Goal: Transaction & Acquisition: Purchase product/service

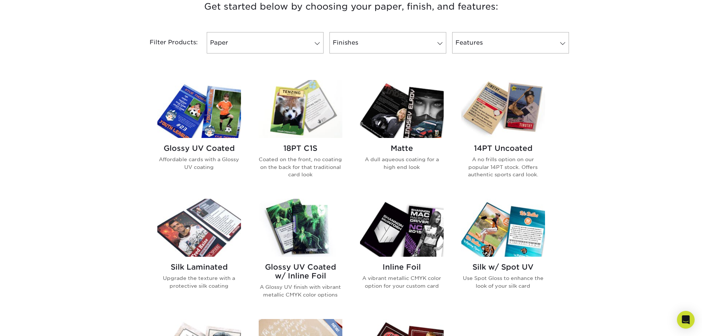
scroll to position [147, 0]
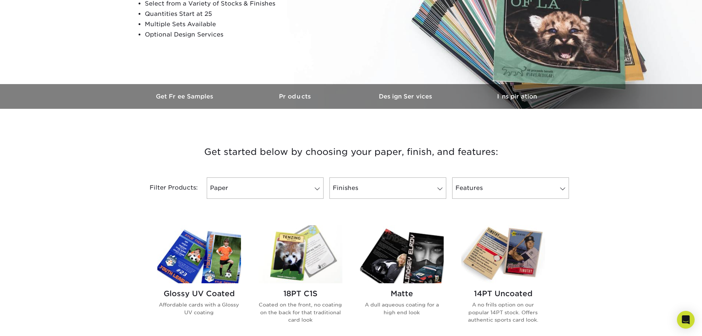
click at [434, 256] on img at bounding box center [402, 254] width 84 height 58
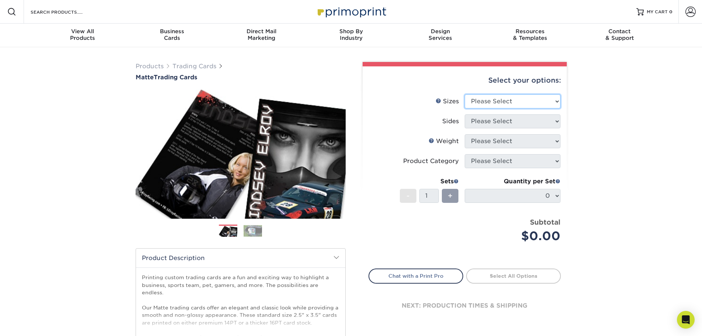
click at [509, 104] on select "Please Select 2.5" x 3.5"" at bounding box center [512, 101] width 96 height 14
select select "2.50x3.50"
click at [464, 94] on select "Please Select 2.5" x 3.5"" at bounding box center [512, 101] width 96 height 14
click at [506, 125] on select "Please Select Print Both Sides Print Front Only" at bounding box center [512, 121] width 96 height 14
select select "13abbda7-1d64-4f25-8bb2-c179b224825d"
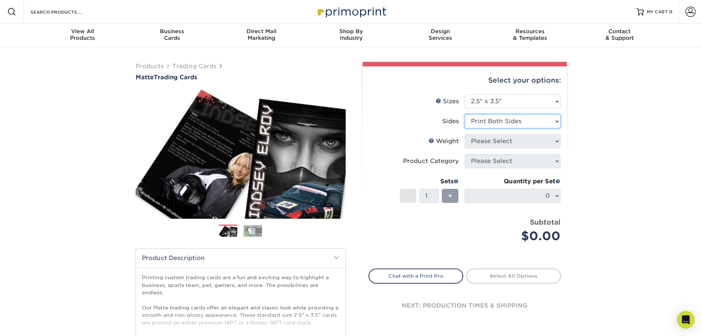
click at [464, 114] on select "Please Select Print Both Sides Print Front Only" at bounding box center [512, 121] width 96 height 14
click at [514, 142] on select "Please Select 16PT 14PT" at bounding box center [512, 141] width 96 height 14
select select "16PT"
click at [464, 134] on select "Please Select 16PT 14PT" at bounding box center [512, 141] width 96 height 14
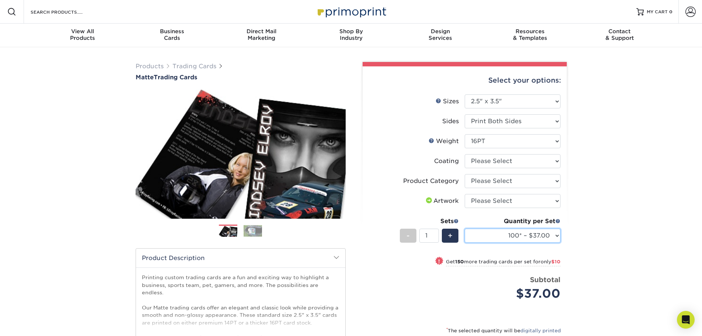
click at [527, 236] on select "100* – $37.00 250* – $47.00 500* – $58.00 1000 – $71.00 2500 – $141.00 5000 – $…" at bounding box center [512, 235] width 96 height 14
select select "250* – $47.00"
click at [464, 228] on select "100* – $37.00 250* – $47.00 500* – $58.00 1000 – $71.00 2500 – $141.00 5000 – $…" at bounding box center [512, 235] width 96 height 14
click at [520, 183] on select "Please Select Trading Cards" at bounding box center [512, 181] width 96 height 14
select select "c2f9bce9-36c2-409d-b101-c29d9d031e18"
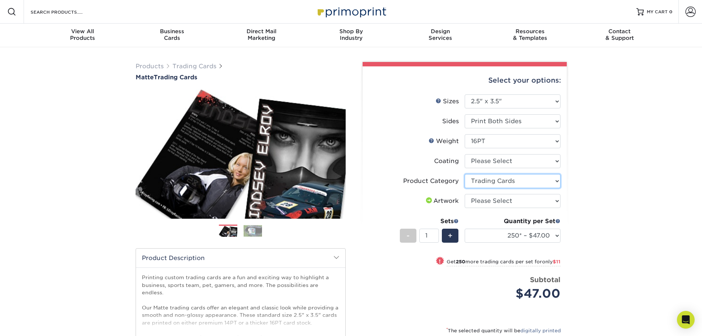
click at [464, 174] on select "Please Select Trading Cards" at bounding box center [512, 181] width 96 height 14
click at [509, 199] on select "Please Select I will upload files I need a design - $100" at bounding box center [512, 201] width 96 height 14
select select "upload"
click at [464, 194] on select "Please Select I will upload files I need a design - $100" at bounding box center [512, 201] width 96 height 14
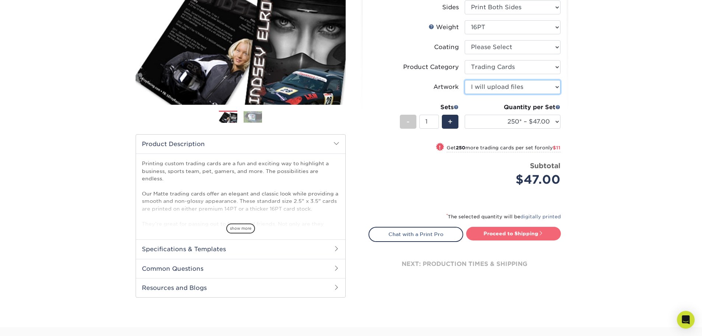
scroll to position [184, 0]
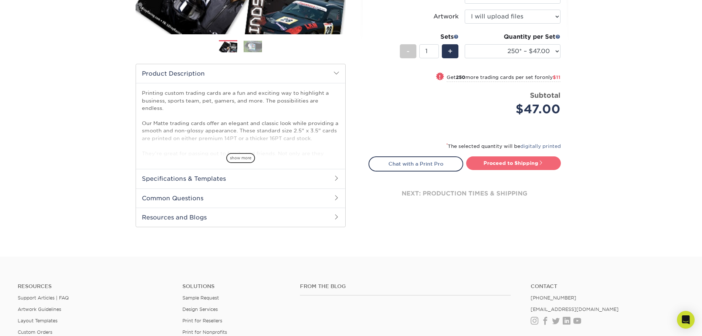
click at [529, 165] on link "Proceed to Shipping" at bounding box center [513, 162] width 95 height 13
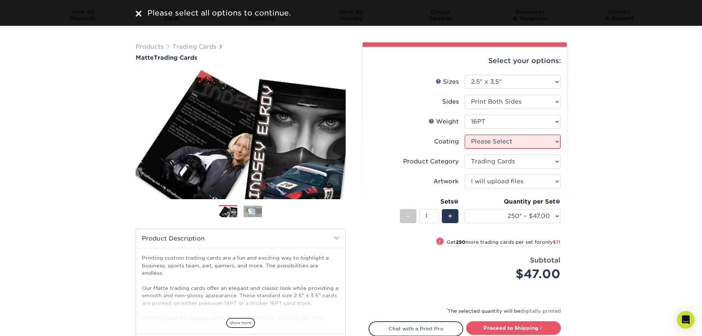
scroll to position [0, 0]
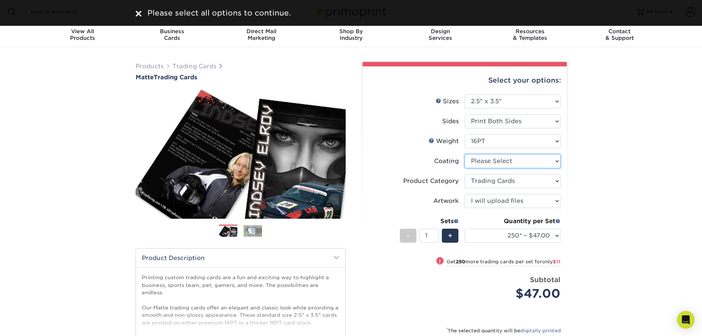
click at [482, 166] on select at bounding box center [512, 161] width 96 height 14
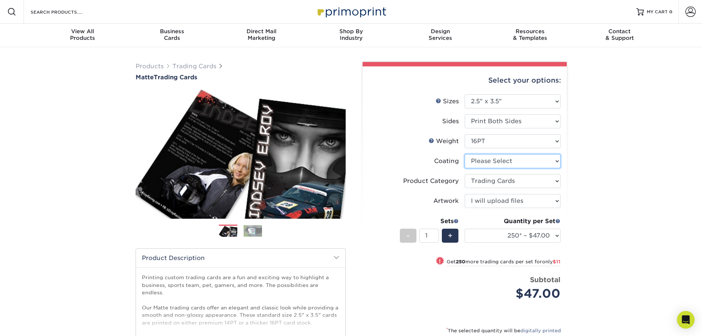
select select "121bb7b5-3b4d-429f-bd8d-bbf80e953313"
click at [464, 154] on select at bounding box center [512, 161] width 96 height 14
select select "-1"
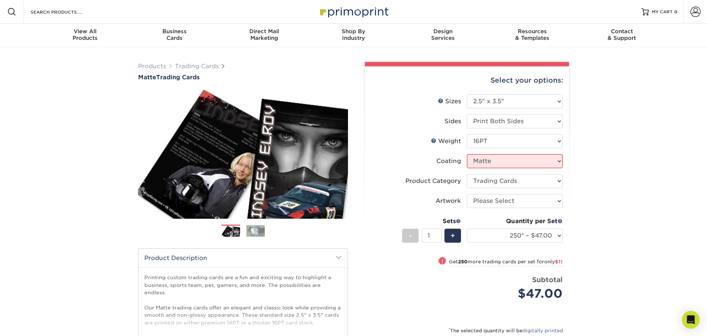
select select "-1"
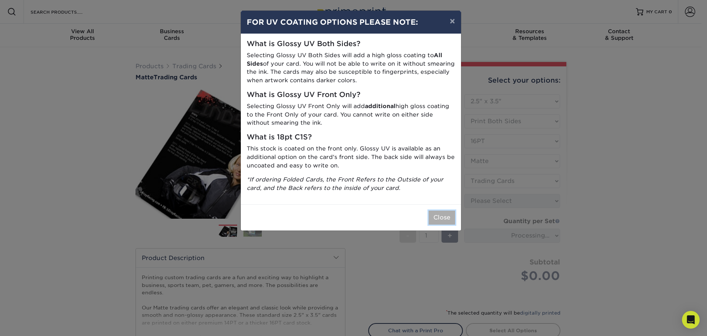
click at [440, 216] on button "Close" at bounding box center [442, 217] width 27 height 14
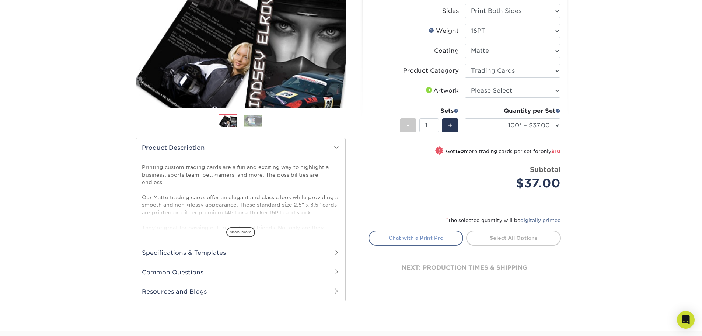
scroll to position [110, 0]
click at [505, 240] on link "Select All Options" at bounding box center [513, 237] width 95 height 15
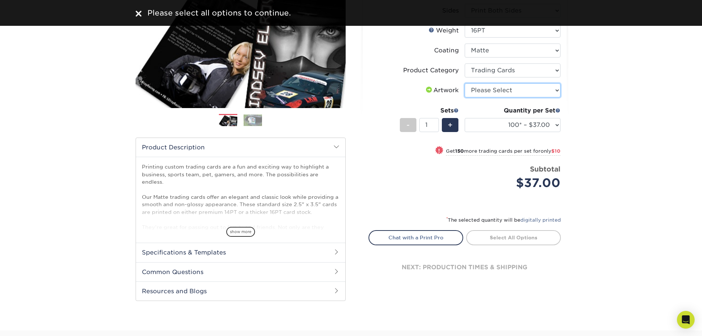
click at [513, 87] on select "Please Select I will upload files I need a design - $100" at bounding box center [512, 90] width 96 height 14
select select "upload"
click at [464, 83] on select "Please Select I will upload files I need a design - $100" at bounding box center [512, 90] width 96 height 14
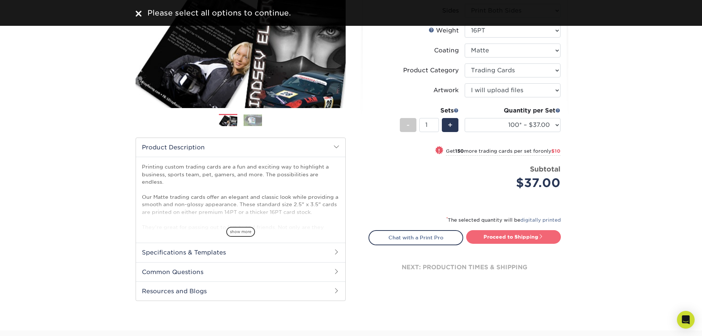
click at [509, 233] on link "Proceed to Shipping" at bounding box center [513, 236] width 95 height 13
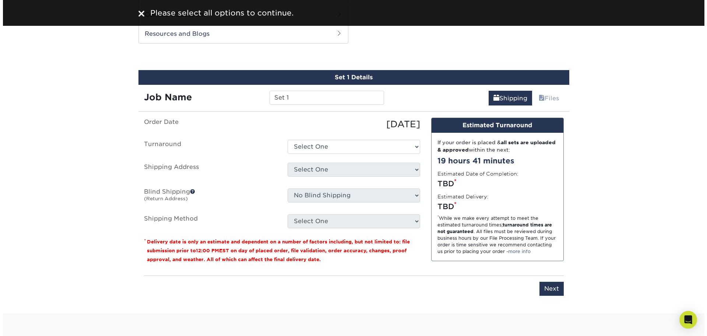
scroll to position [375, 0]
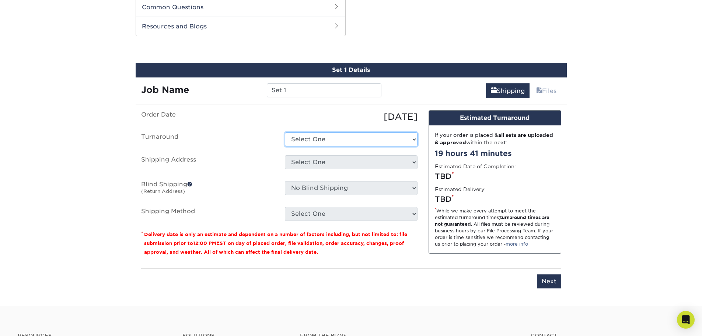
click at [336, 144] on select "Select One 2-4 Business Days 2 Day Next Business Day" at bounding box center [351, 139] width 133 height 14
click at [336, 140] on select "Select One 2-4 Business Days 2 Day Next Business Day" at bounding box center [351, 139] width 133 height 14
click at [340, 130] on ul "Order Date [DATE] [GEOGRAPHIC_DATA] Select One 2-4 Business Days 2 Day Next Bus…" at bounding box center [279, 165] width 276 height 110
click at [340, 135] on select "Select One 2-4 Business Days 2 Day Next Business Day" at bounding box center [351, 139] width 133 height 14
click at [285, 132] on select "Select One 2-4 Business Days 2 Day Next Business Day" at bounding box center [351, 139] width 133 height 14
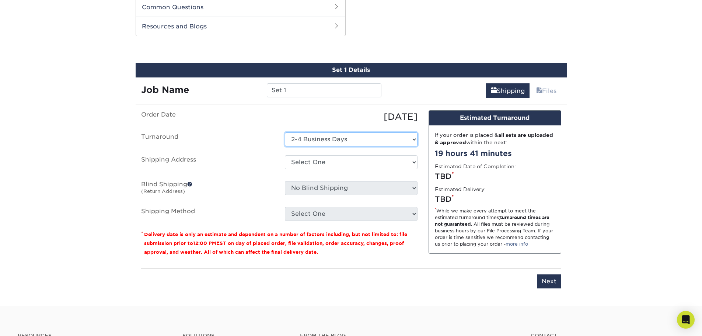
click at [338, 140] on select "Select One 2-4 Business Days 2 Day Next Business Day" at bounding box center [351, 139] width 133 height 14
select select "e6fccf19-35d4-418a-ac33-8676f2a93148"
click at [285, 132] on select "Select One 2-4 Business Days 2 Day Next Business Day" at bounding box center [351, 139] width 133 height 14
click at [331, 165] on select "Select One + Add New Address - Login" at bounding box center [351, 162] width 133 height 14
select select "newaddress"
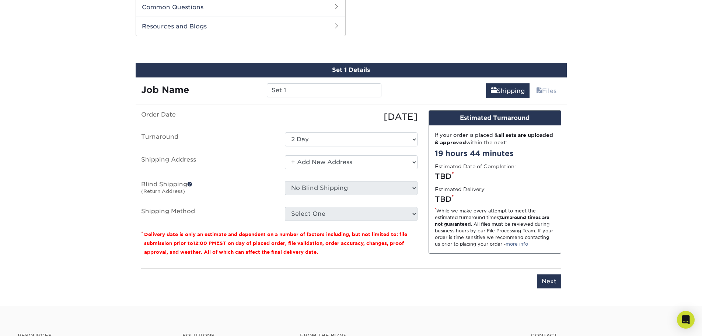
click at [285, 155] on select "Select One + Add New Address - Login" at bounding box center [351, 162] width 133 height 14
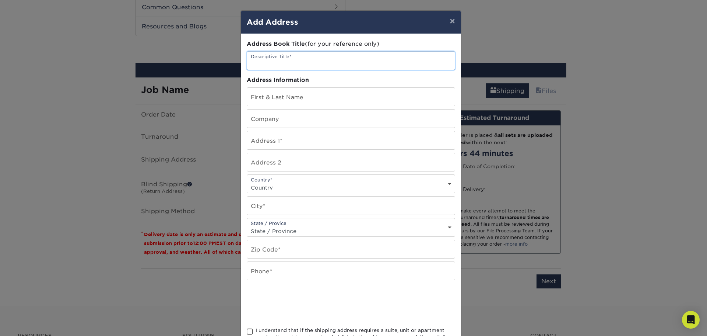
click at [312, 66] on input "text" at bounding box center [351, 61] width 208 height 18
click at [325, 105] on input "text" at bounding box center [351, 97] width 208 height 18
type input "[PERSON_NAME]"
click at [307, 144] on input "text" at bounding box center [351, 140] width 208 height 18
type input "24424 [PERSON_NAME] Dr."
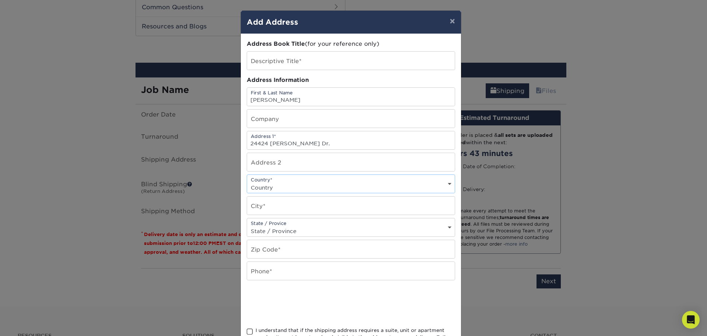
click at [304, 182] on select "Country [GEOGRAPHIC_DATA] [GEOGRAPHIC_DATA] ----------------------------- [GEOG…" at bounding box center [351, 187] width 208 height 11
select select "US"
click at [247, 182] on select "Country [GEOGRAPHIC_DATA] [GEOGRAPHIC_DATA] ----------------------------- [GEOG…" at bounding box center [351, 187] width 208 height 11
click at [274, 213] on input "text" at bounding box center [351, 205] width 208 height 18
type input "[GEOGRAPHIC_DATA]"
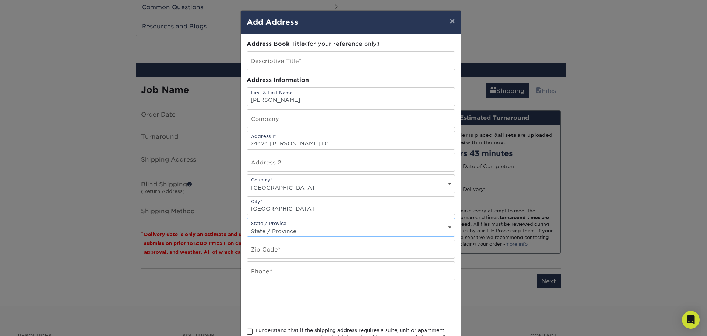
click at [295, 231] on select "State / Province [US_STATE] [US_STATE] [US_STATE] [US_STATE] [US_STATE] [US_STA…" at bounding box center [351, 230] width 208 height 11
select select "MI"
click at [247, 225] on select "State / Province [US_STATE] [US_STATE] [US_STATE] [US_STATE] [US_STATE] [US_STA…" at bounding box center [351, 230] width 208 height 11
click at [284, 250] on input "text" at bounding box center [351, 249] width 208 height 18
type input "48134"
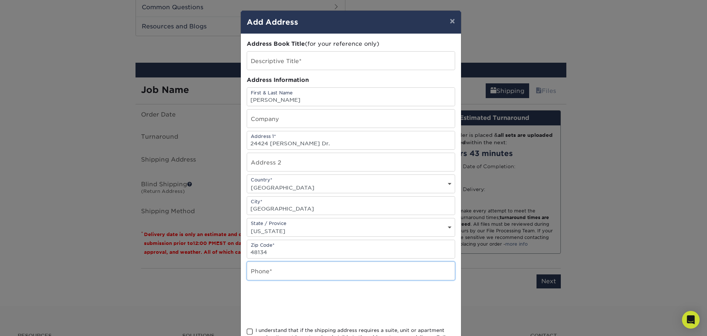
click at [283, 274] on input "text" at bounding box center [351, 271] width 208 height 18
type input "3139185453"
click at [366, 305] on div at bounding box center [351, 303] width 208 height 29
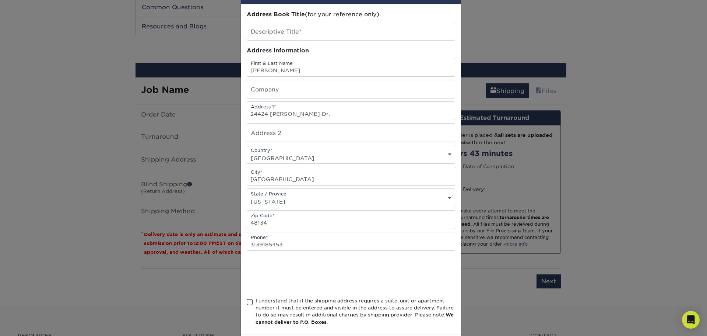
scroll to position [65, 0]
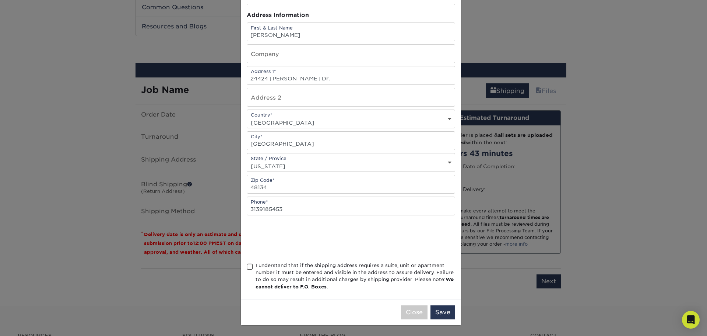
click at [247, 268] on span at bounding box center [250, 266] width 6 height 7
click at [0, 0] on input "I understand that if the shipping address requires a suite, unit or apartment n…" at bounding box center [0, 0] width 0 height 0
click at [444, 312] on button "Save" at bounding box center [443, 312] width 25 height 14
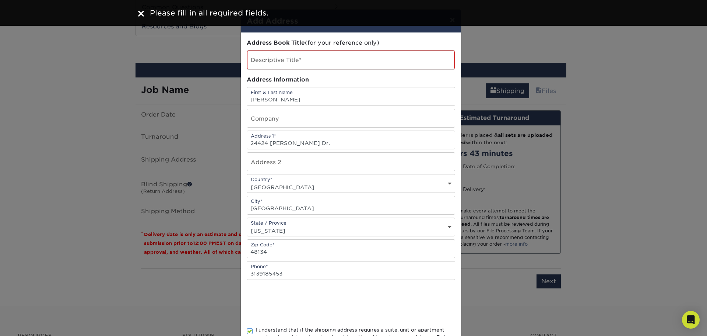
scroll to position [0, 0]
click at [329, 65] on input "text" at bounding box center [351, 61] width 208 height 19
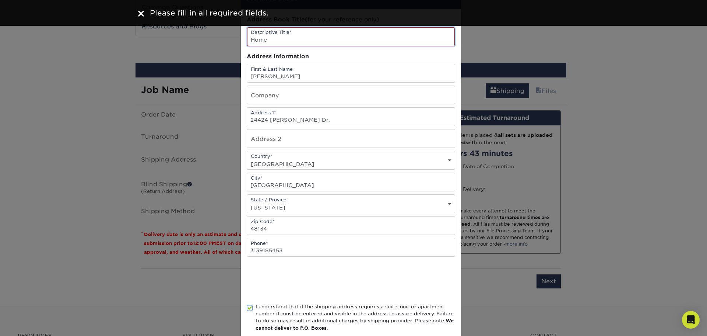
scroll to position [66, 0]
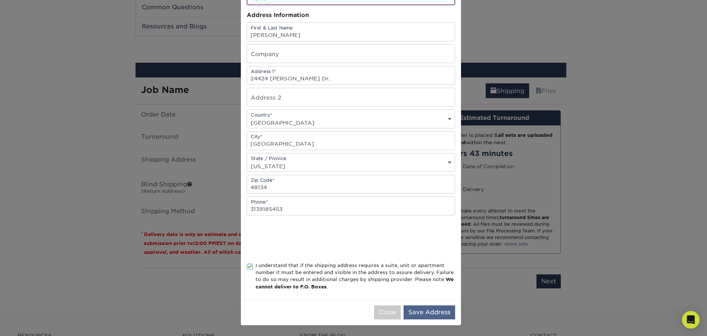
type input "Home"
click at [422, 311] on button "Save Address" at bounding box center [430, 312] width 52 height 14
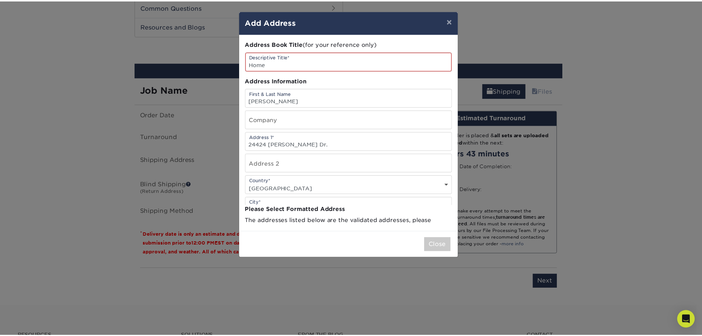
scroll to position [0, 0]
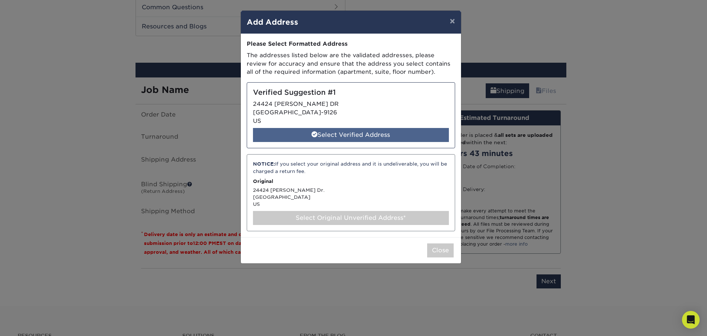
click at [378, 136] on div "Select Verified Address" at bounding box center [351, 135] width 196 height 14
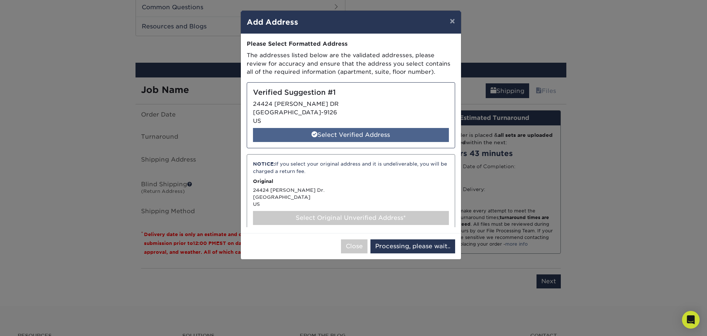
select select "285454"
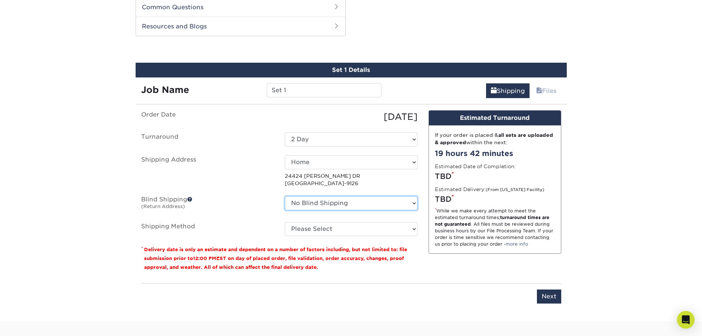
click at [331, 207] on select "No Blind Shipping + Add New Address" at bounding box center [351, 203] width 133 height 14
click at [347, 206] on select "No Blind Shipping + Add New Address" at bounding box center [351, 203] width 133 height 14
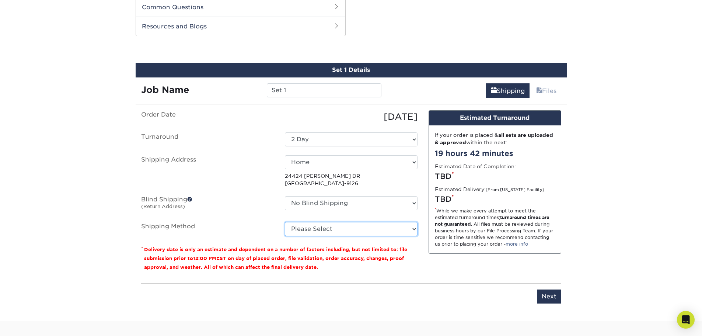
click at [337, 231] on select "Please Select Ground Shipping (+$24.37) 3 Day Shipping Service (+$31.11) 2 Day …" at bounding box center [351, 229] width 133 height 14
click at [285, 222] on select "Please Select Ground Shipping (+$24.37) 3 Day Shipping Service (+$31.11) 2 Day …" at bounding box center [351, 229] width 133 height 14
click at [383, 230] on select "Please Select Ground Shipping (+$24.37) 3 Day Shipping Service (+$31.11) 2 Day …" at bounding box center [351, 229] width 133 height 14
select select "14"
click at [285, 222] on select "Please Select Ground Shipping (+$24.37) 3 Day Shipping Service (+$31.11) 2 Day …" at bounding box center [351, 229] width 133 height 14
